Goal: Find specific page/section: Find specific page/section

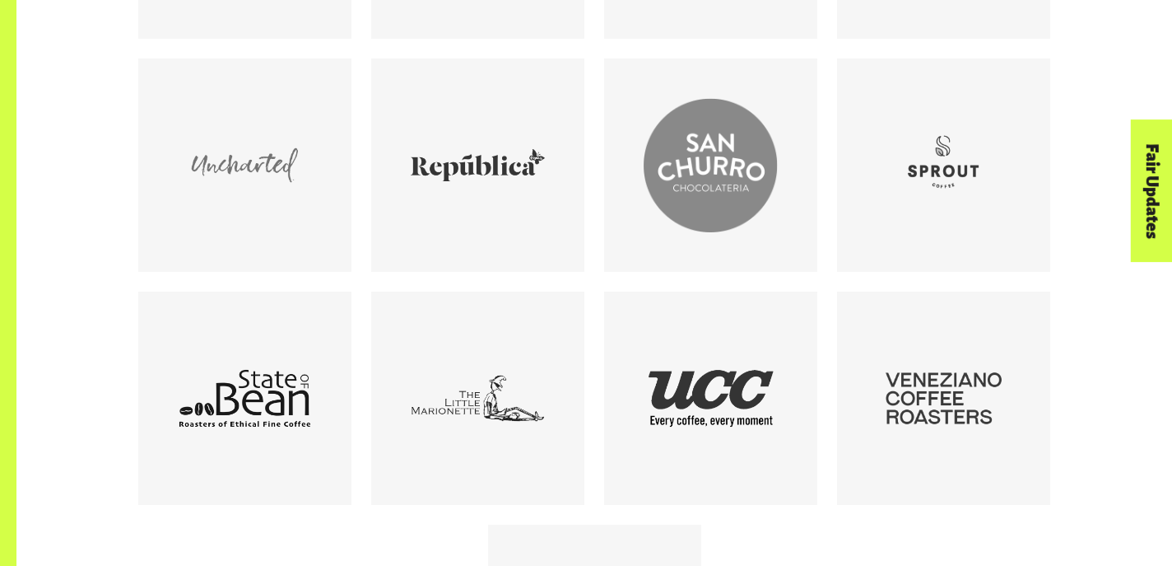
scroll to position [2328, 0]
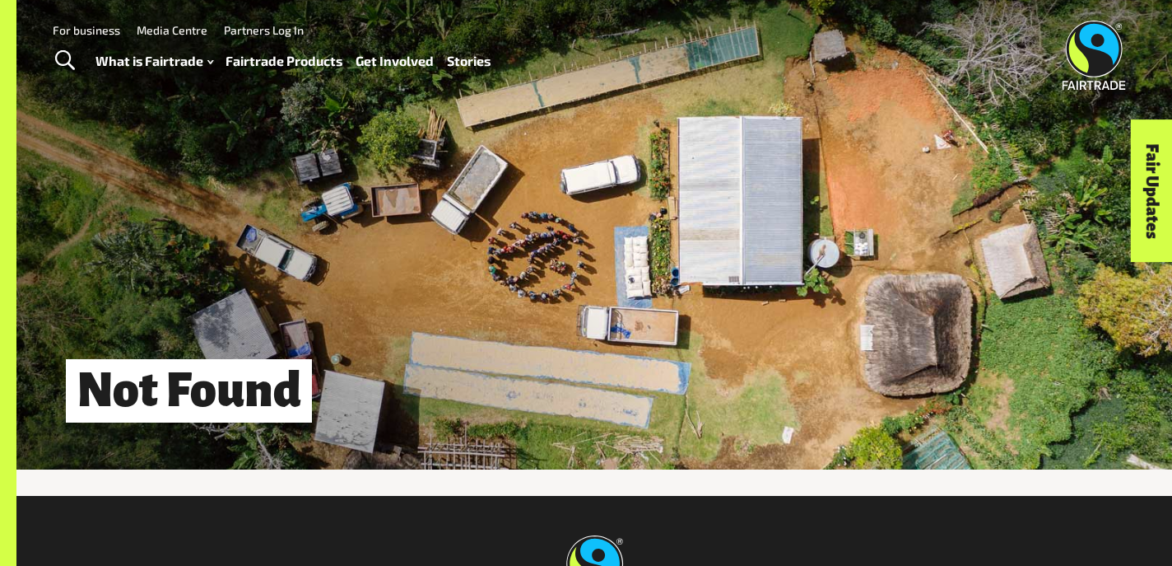
click at [290, 67] on link "Fairtrade Products" at bounding box center [284, 61] width 117 height 24
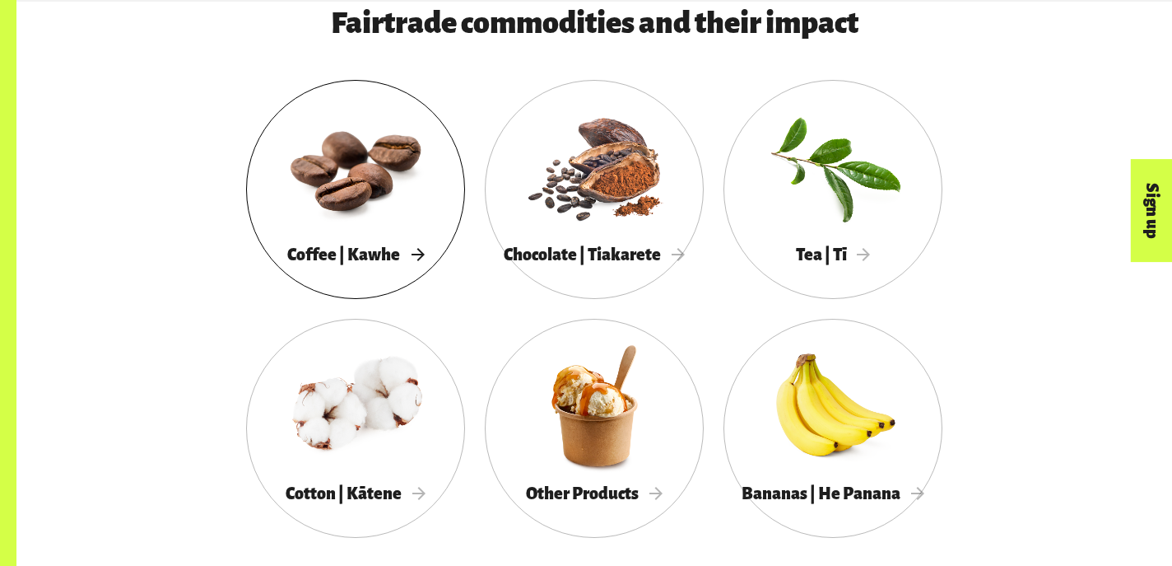
scroll to position [948, 0]
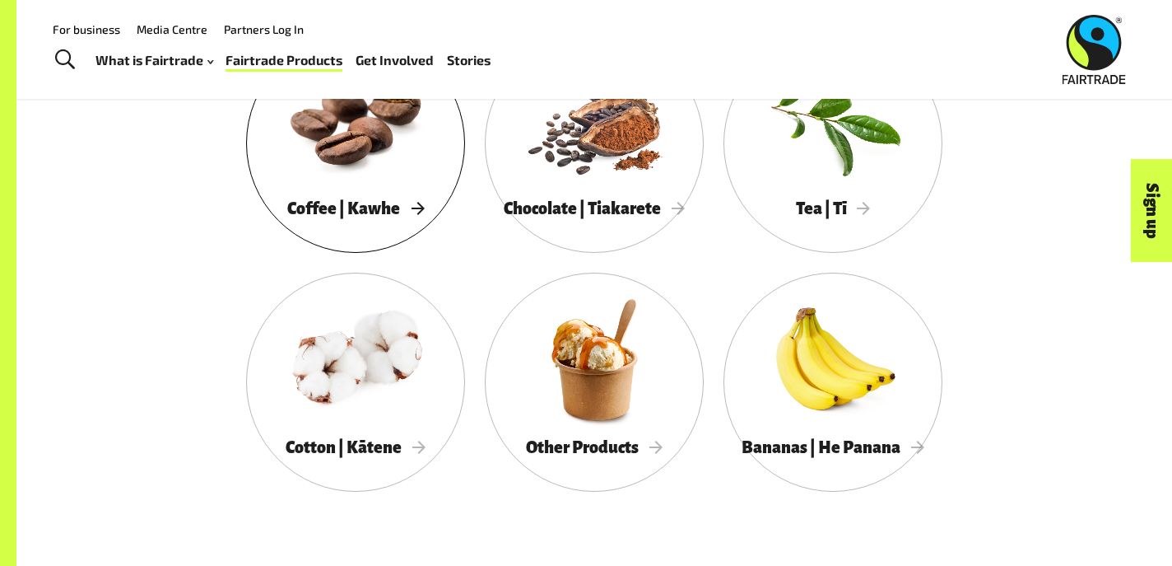
click at [366, 153] on div at bounding box center [355, 120] width 219 height 142
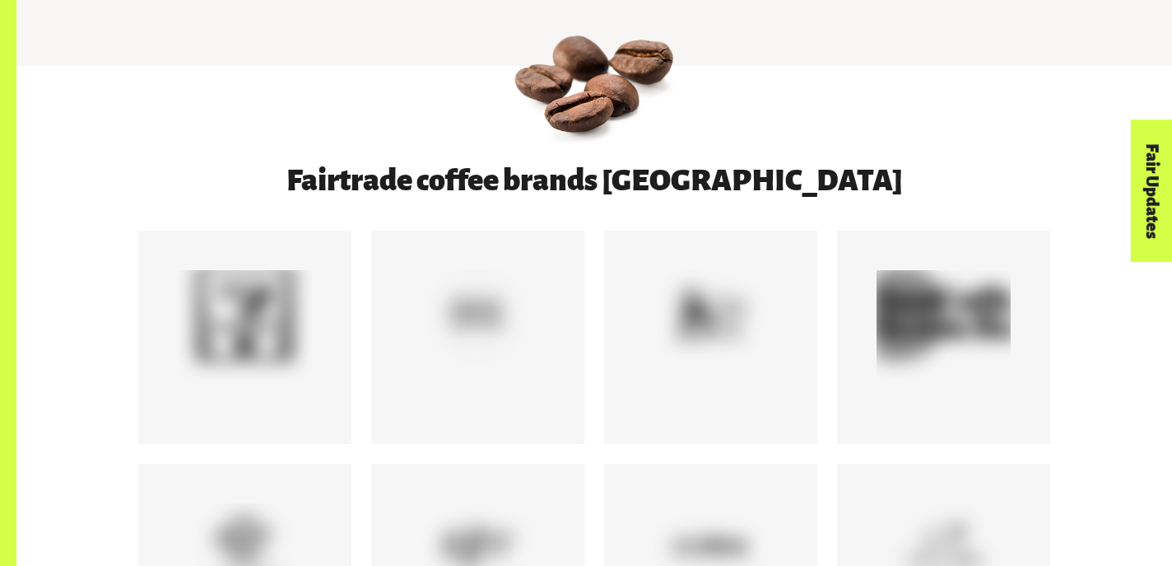
scroll to position [765, 0]
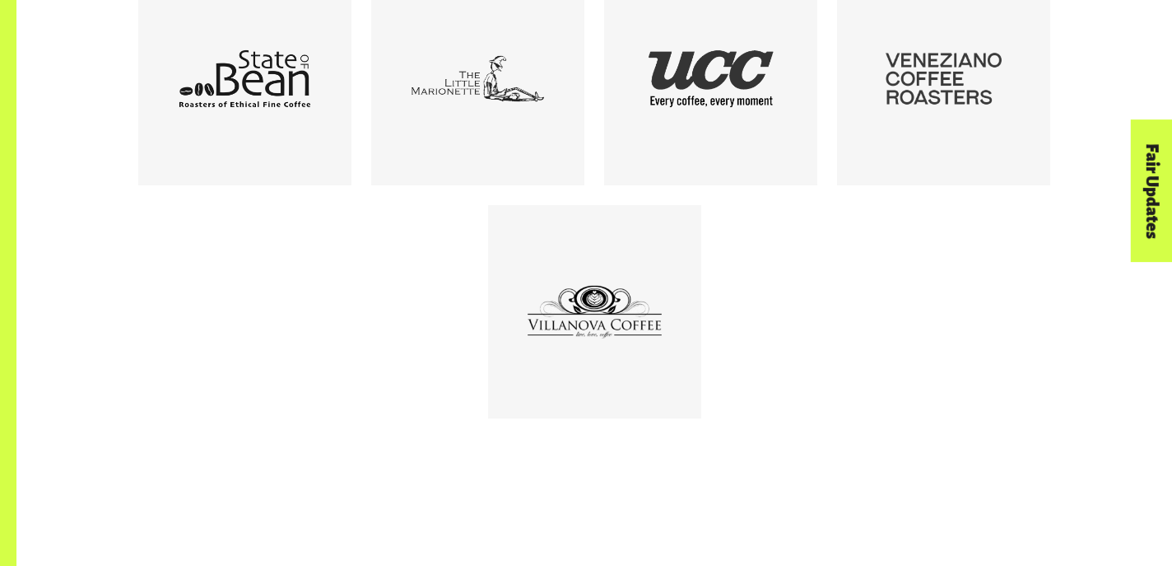
scroll to position [2648, 0]
